Goal: Transaction & Acquisition: Purchase product/service

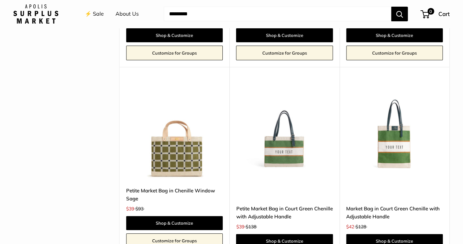
scroll to position [1862, 0]
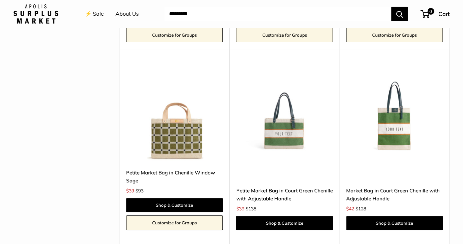
click at [0, 0] on img at bounding box center [0, 0] width 0 height 0
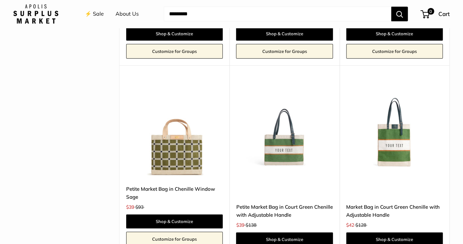
scroll to position [1826, 0]
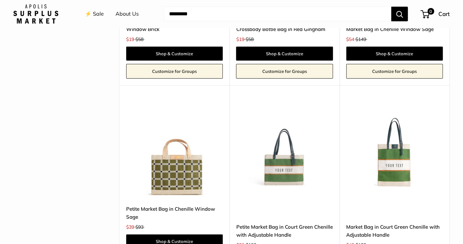
click at [0, 0] on img at bounding box center [0, 0] width 0 height 0
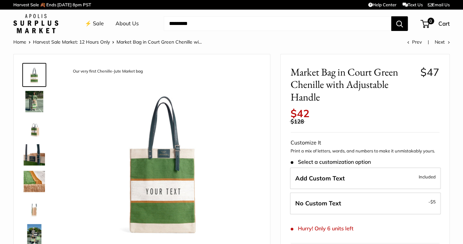
click at [32, 107] on img at bounding box center [34, 101] width 21 height 21
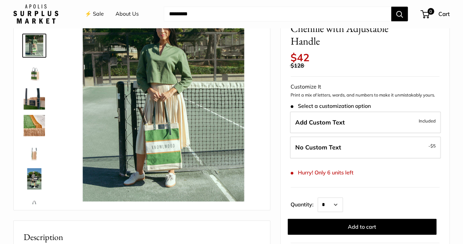
scroll to position [74, 0]
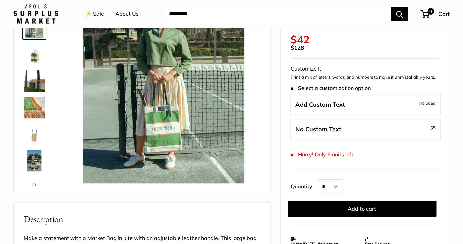
click at [27, 161] on img at bounding box center [34, 160] width 21 height 21
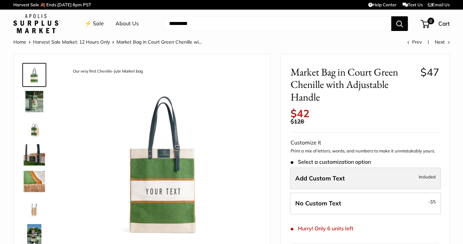
click at [342, 182] on label "Add Custom Text Included" at bounding box center [365, 178] width 151 height 22
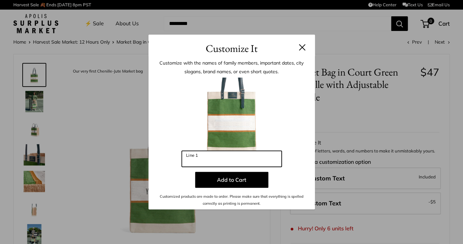
click at [232, 162] on input "Line 1" at bounding box center [232, 159] width 100 height 16
type input "**"
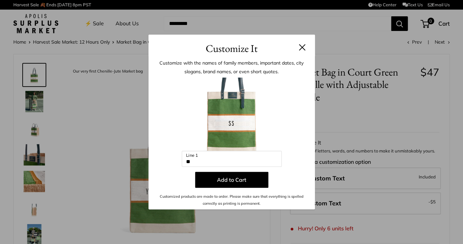
click at [352, 111] on div "Customize It Customize with the names of family members, important dates, city …" at bounding box center [231, 122] width 463 height 244
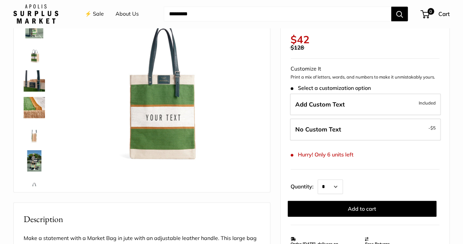
scroll to position [77, 0]
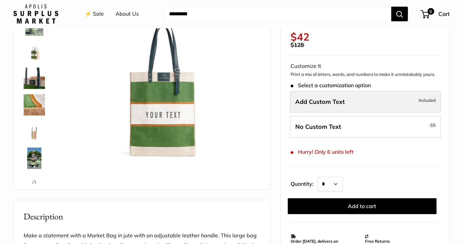
click at [328, 107] on label "Add Custom Text Included" at bounding box center [365, 102] width 151 height 22
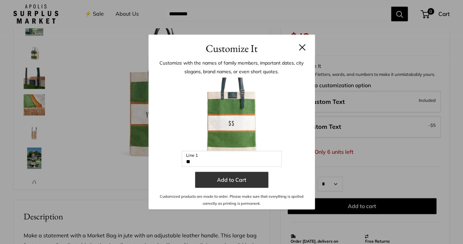
click at [226, 183] on button "Add to Cart" at bounding box center [231, 180] width 73 height 16
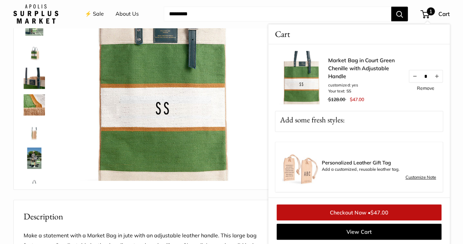
click at [44, 158] on img at bounding box center [34, 157] width 21 height 21
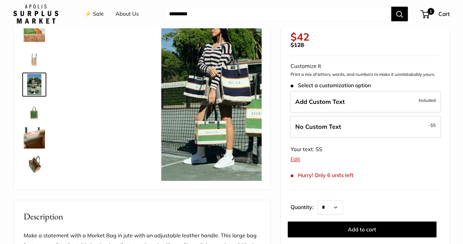
scroll to position [74, 0]
